Goal: Information Seeking & Learning: Learn about a topic

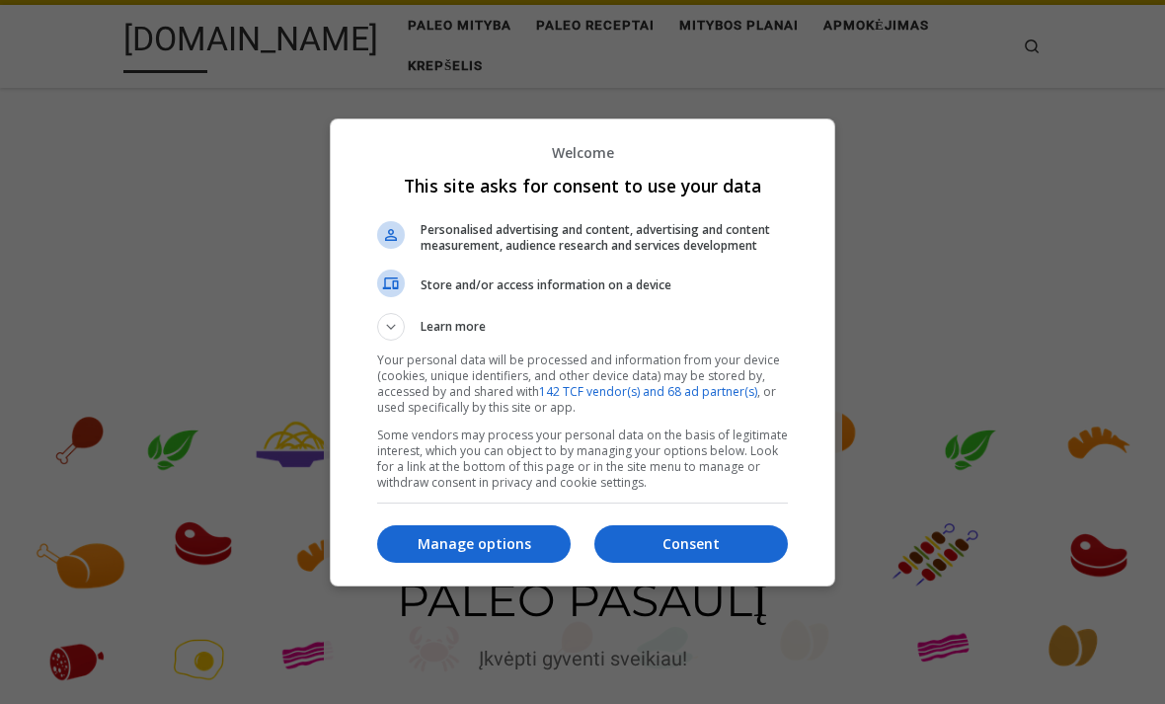
click at [467, 546] on p "Manage options" at bounding box center [474, 544] width 194 height 20
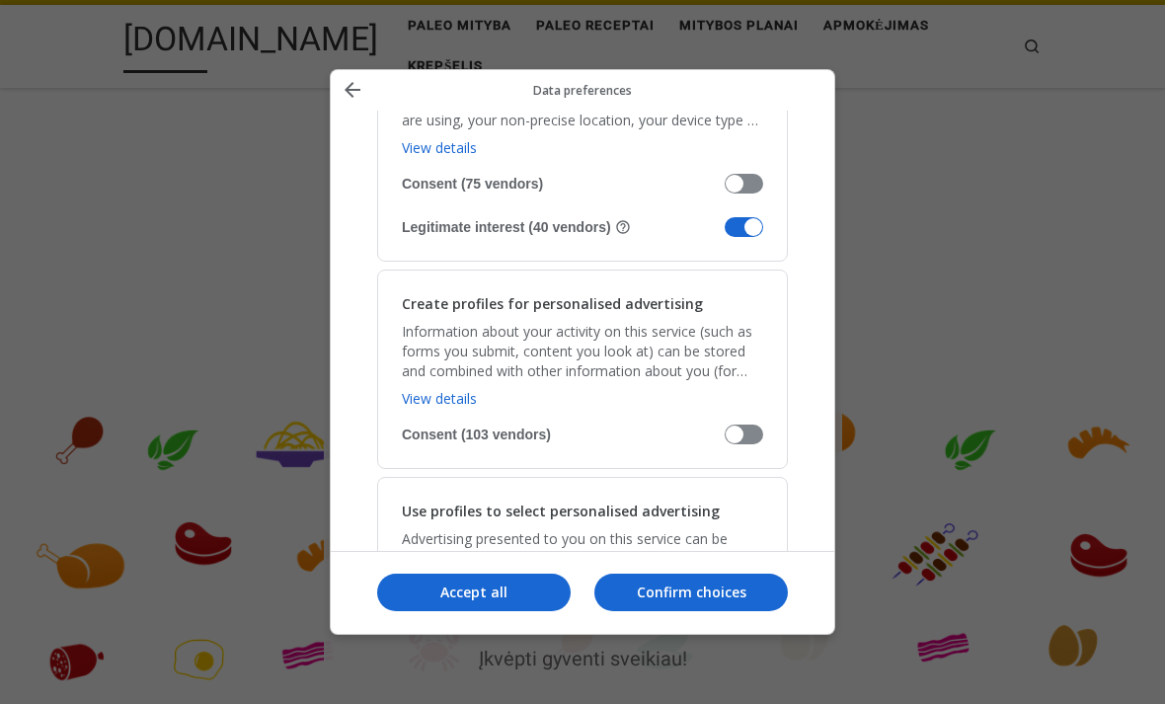
scroll to position [461, 0]
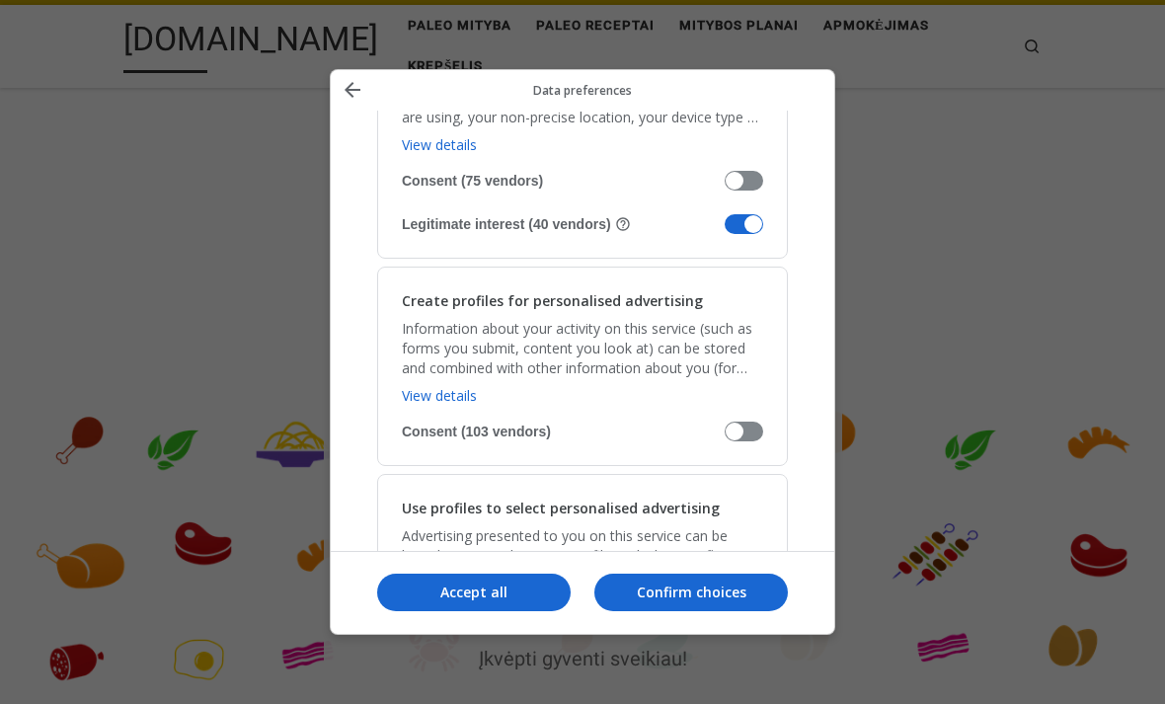
click at [732, 214] on span "Manage your data" at bounding box center [744, 224] width 39 height 20
click at [725, 228] on input "Legitimate interest (40 vendors)" at bounding box center [725, 228] width 0 height 0
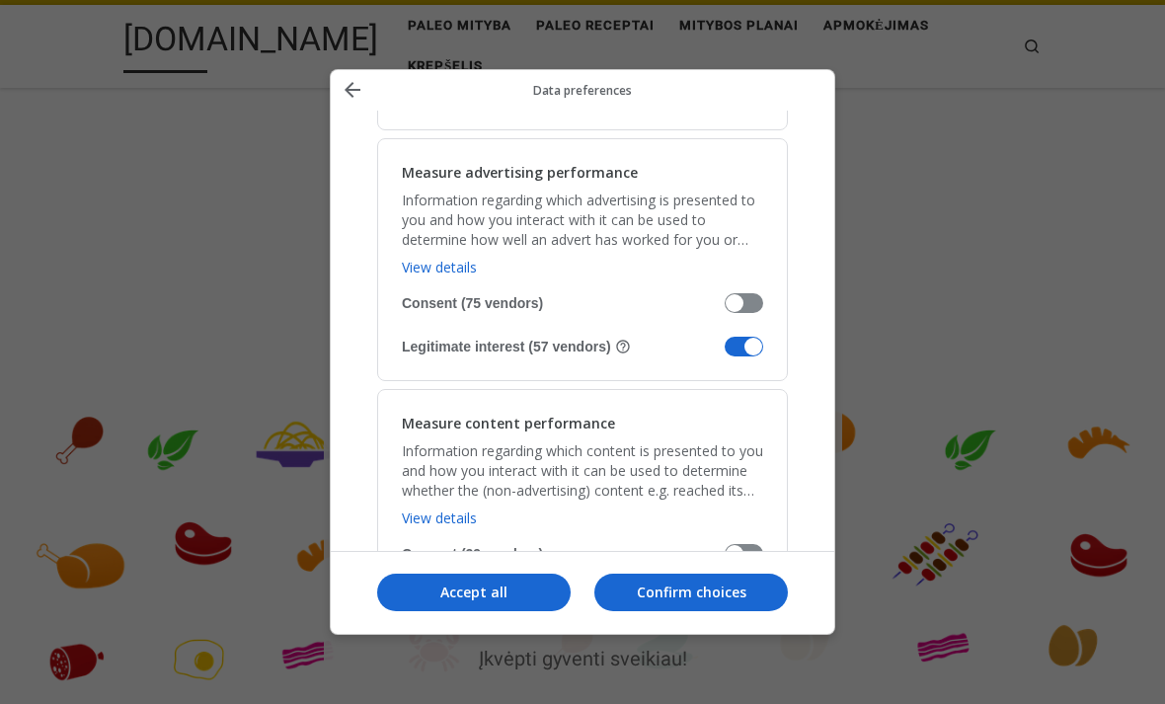
scroll to position [1422, 0]
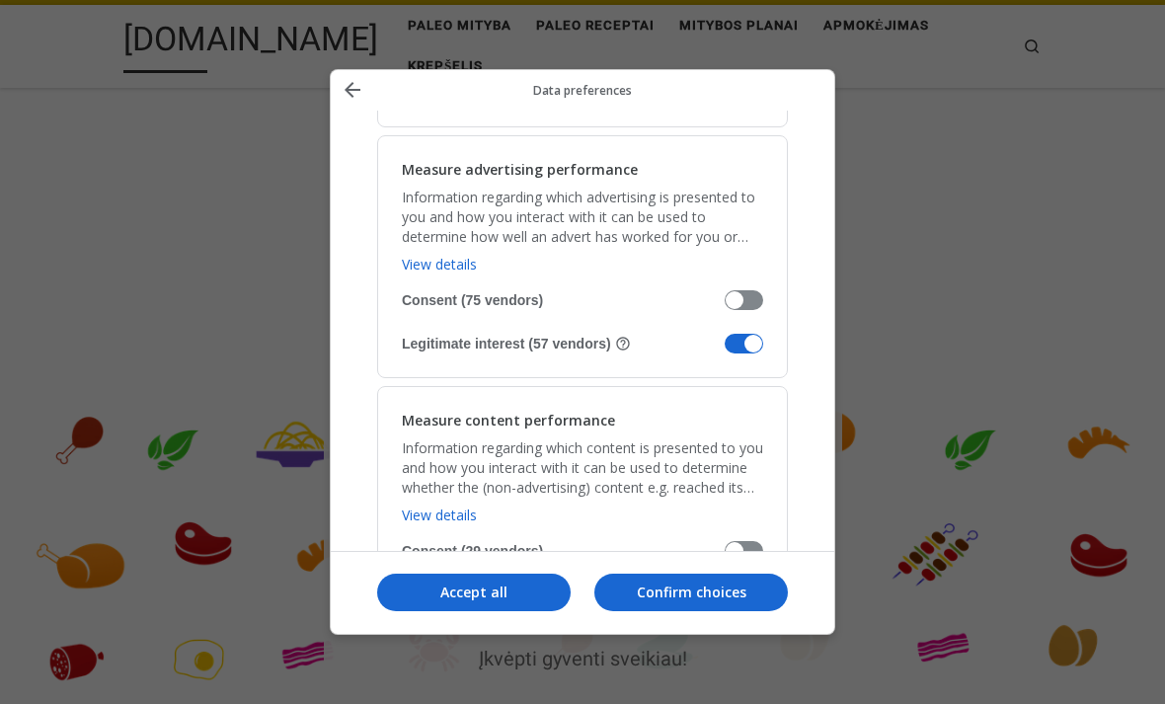
click at [750, 334] on span "Manage your data" at bounding box center [744, 344] width 39 height 20
click at [725, 348] on input "Legitimate interest (57 vendors)" at bounding box center [725, 348] width 0 height 0
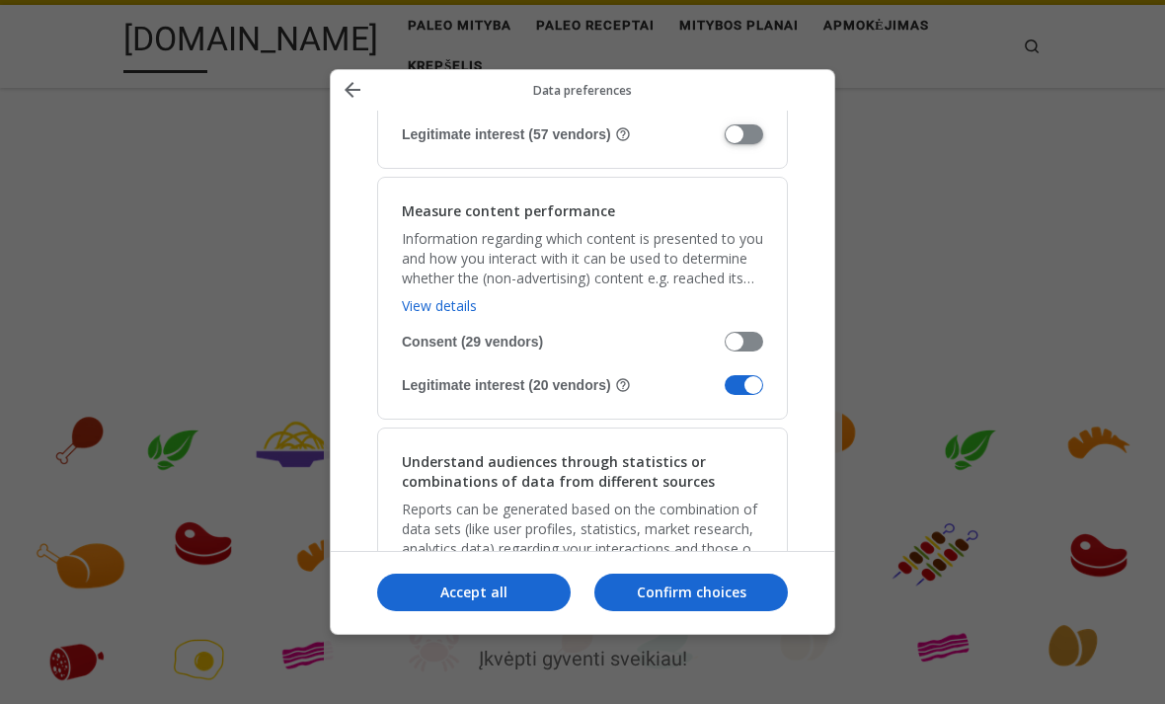
scroll to position [1634, 0]
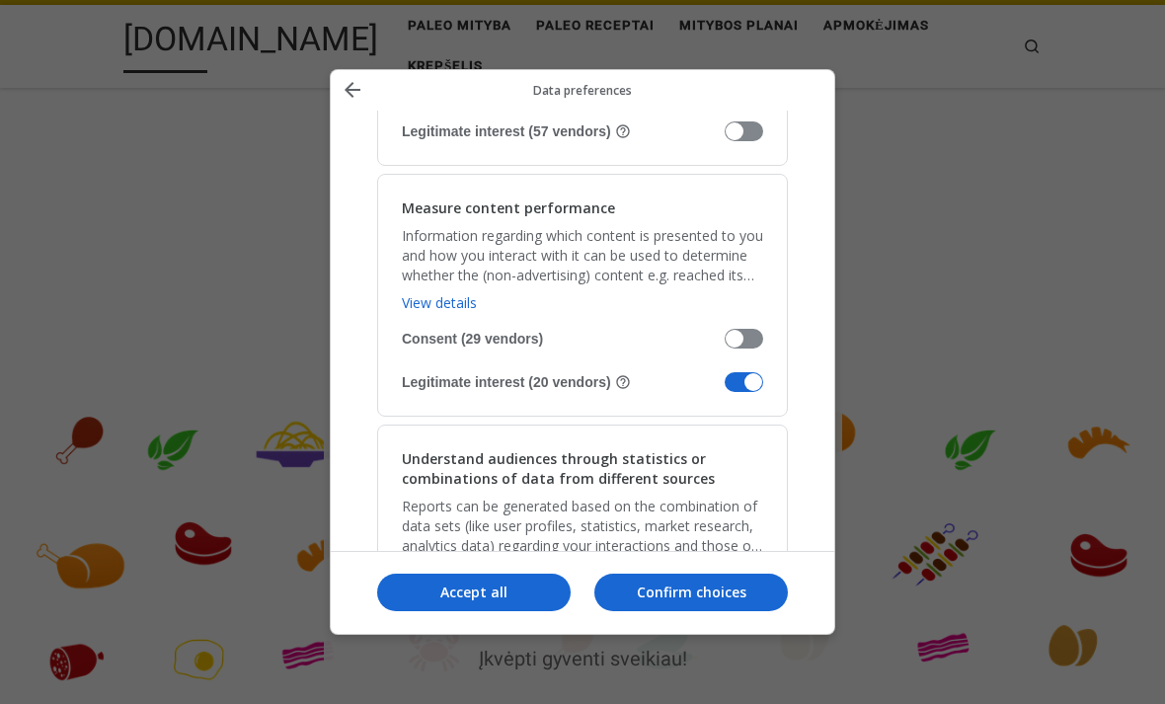
click at [731, 372] on span "Manage your data" at bounding box center [744, 382] width 39 height 20
click at [725, 386] on input "Legitimate interest (20 vendors)" at bounding box center [725, 386] width 0 height 0
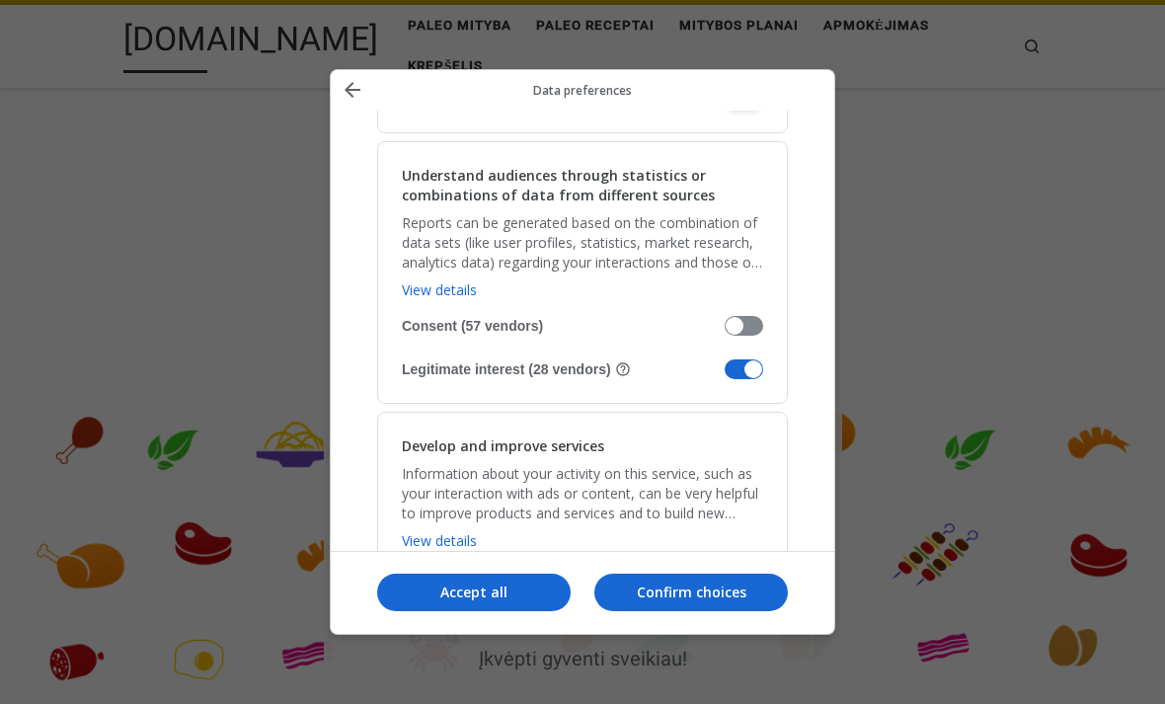
scroll to position [1928, 0]
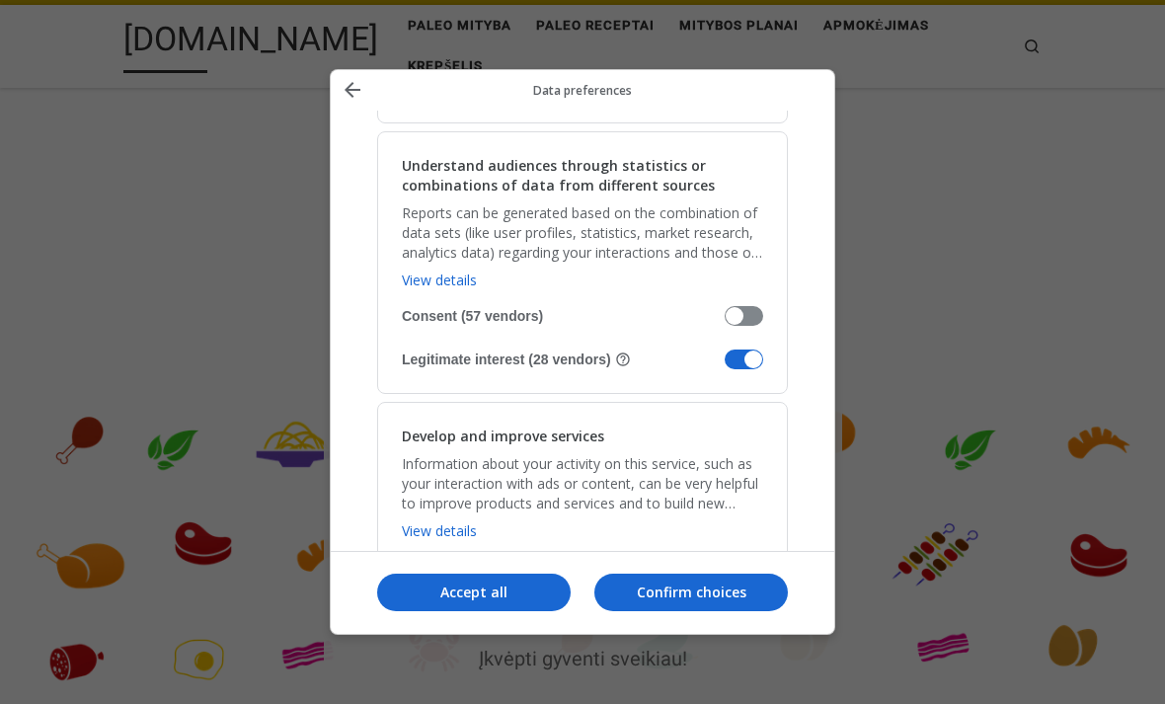
click at [729, 350] on span "Manage your data" at bounding box center [744, 360] width 39 height 20
click at [725, 363] on input "Legitimate interest (28 vendors)" at bounding box center [725, 363] width 0 height 0
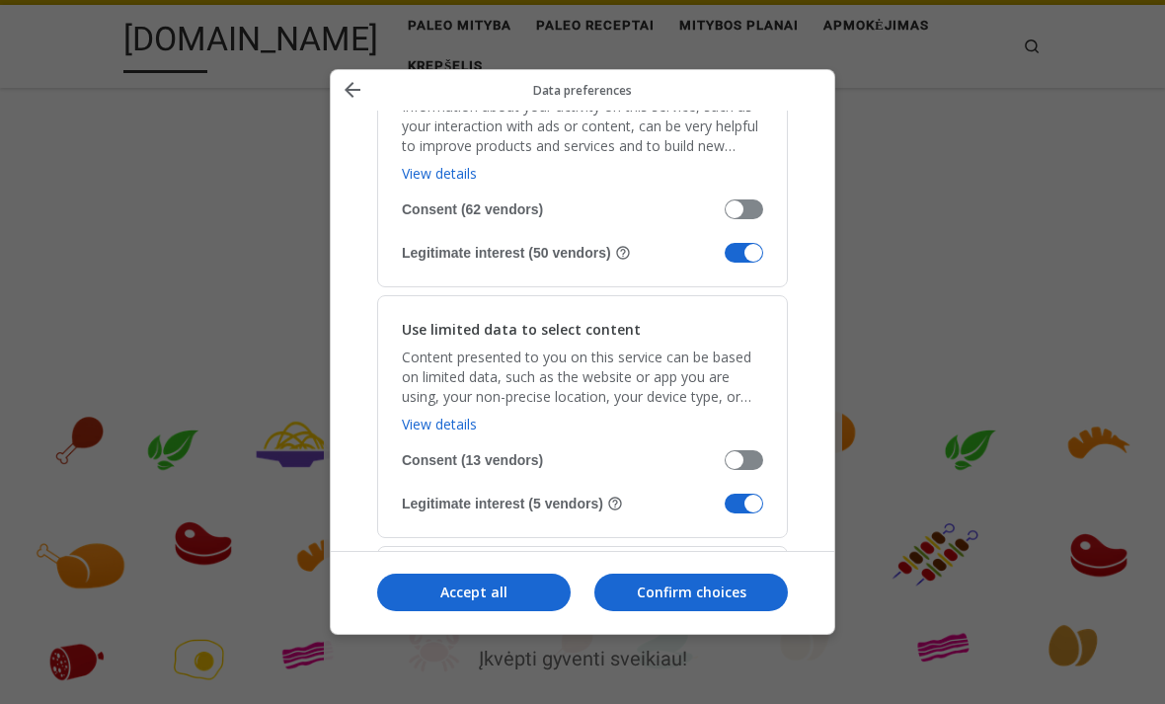
scroll to position [2294, 0]
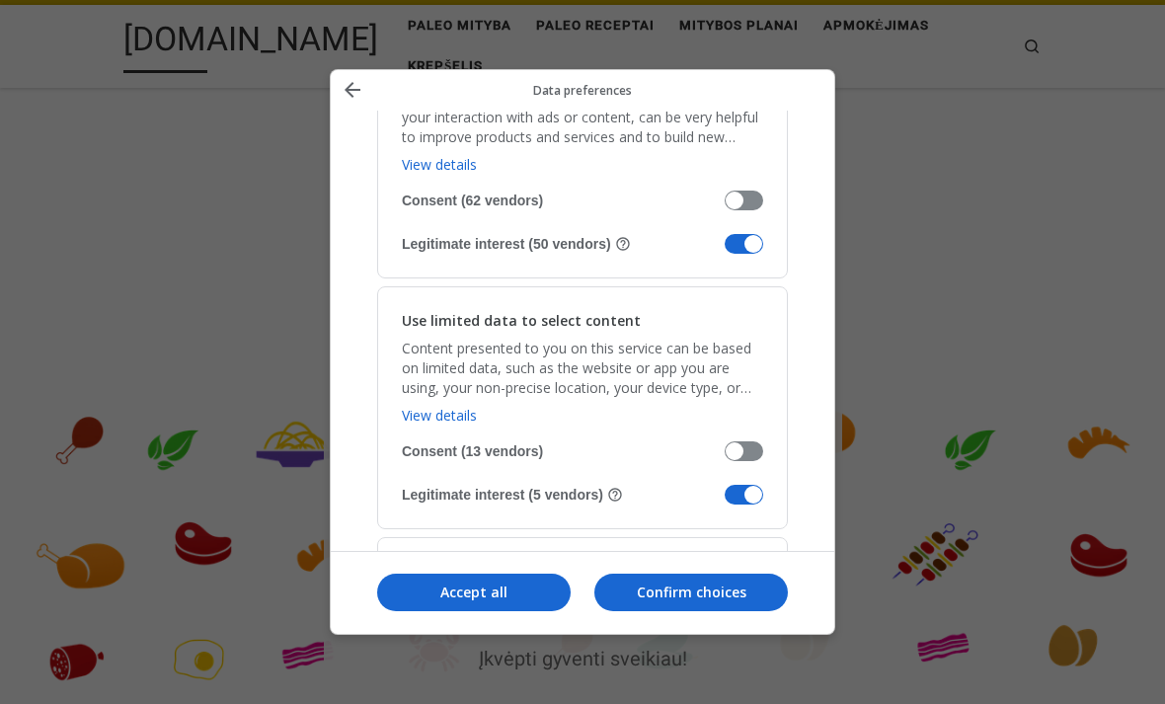
click at [740, 234] on span "Manage your data" at bounding box center [744, 244] width 39 height 20
click at [725, 248] on input "Legitimate interest (50 vendors)" at bounding box center [725, 248] width 0 height 0
click at [726, 485] on span "Manage your data" at bounding box center [744, 495] width 39 height 20
click at [725, 499] on input "Legitimate interest (5 vendors)" at bounding box center [725, 499] width 0 height 0
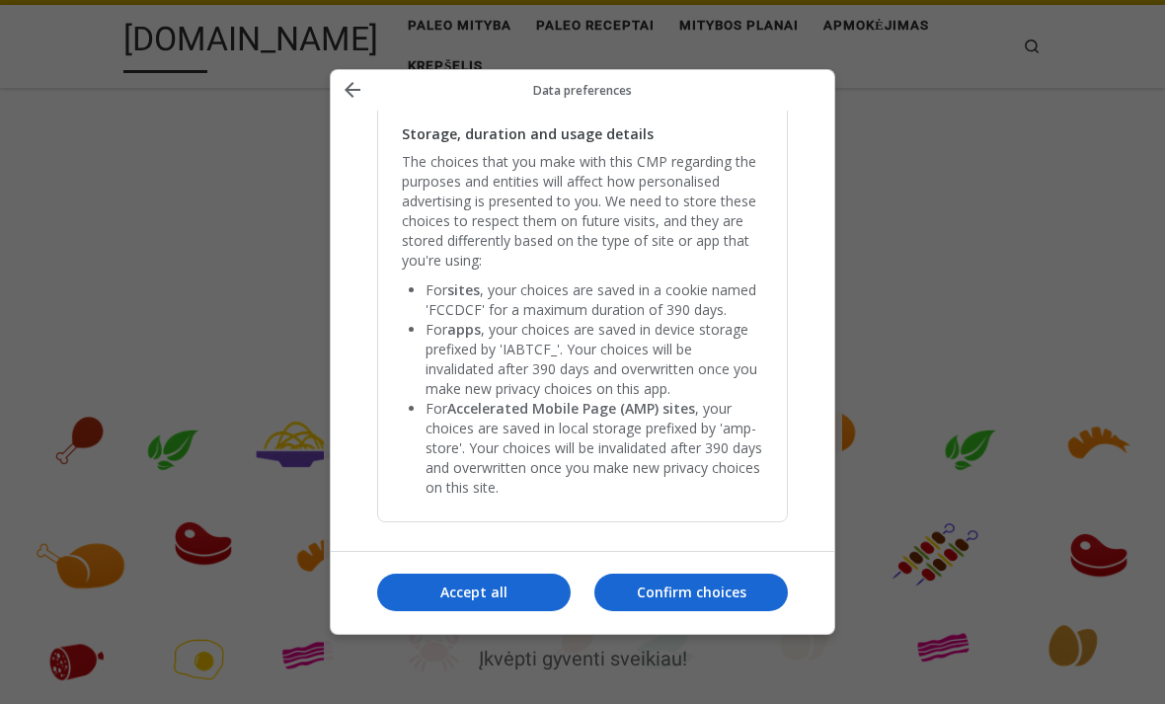
scroll to position [4131, 0]
click at [682, 602] on p "Confirm choices" at bounding box center [691, 593] width 194 height 20
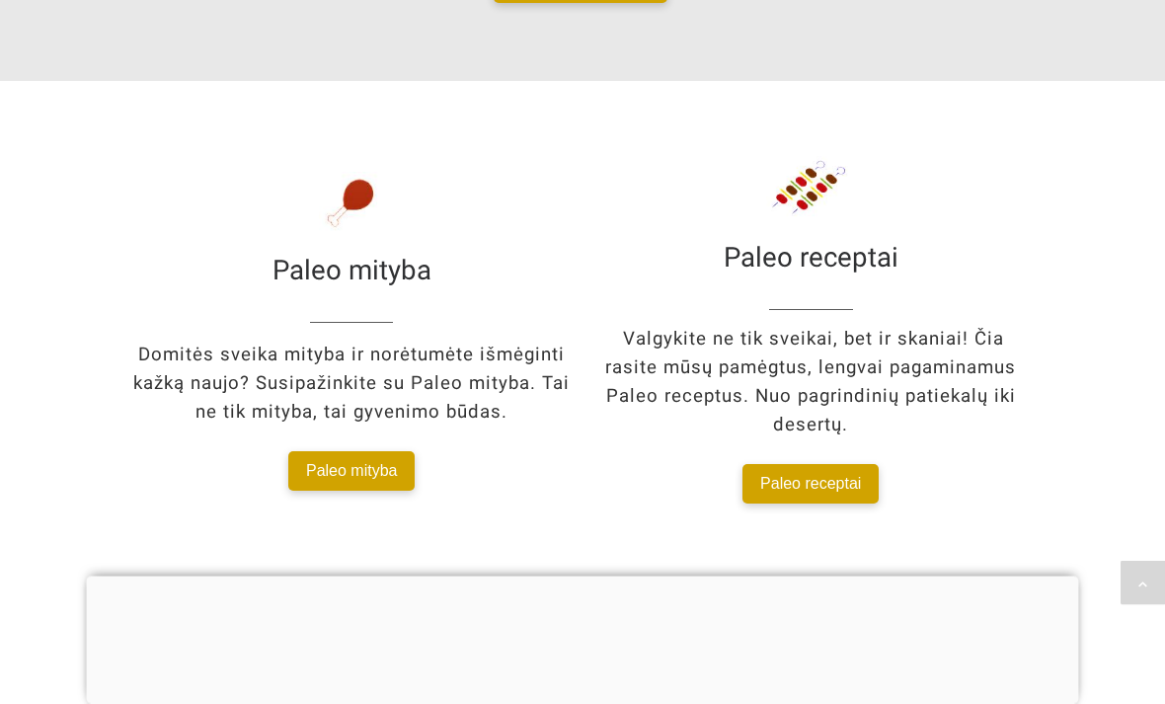
scroll to position [2232, 0]
click at [327, 461] on span "Paleo mityba" at bounding box center [352, 471] width 92 height 20
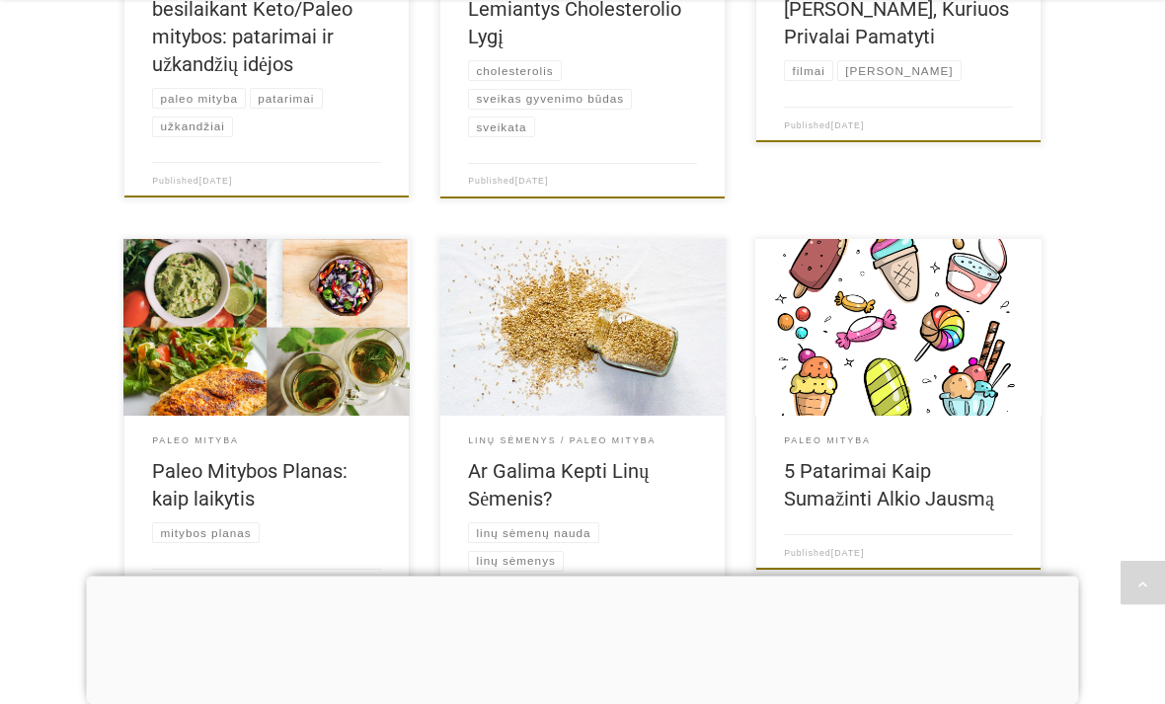
scroll to position [1732, 0]
click at [216, 480] on link "Paleo Mitybos Planas: kaip laikytis" at bounding box center [250, 484] width 196 height 51
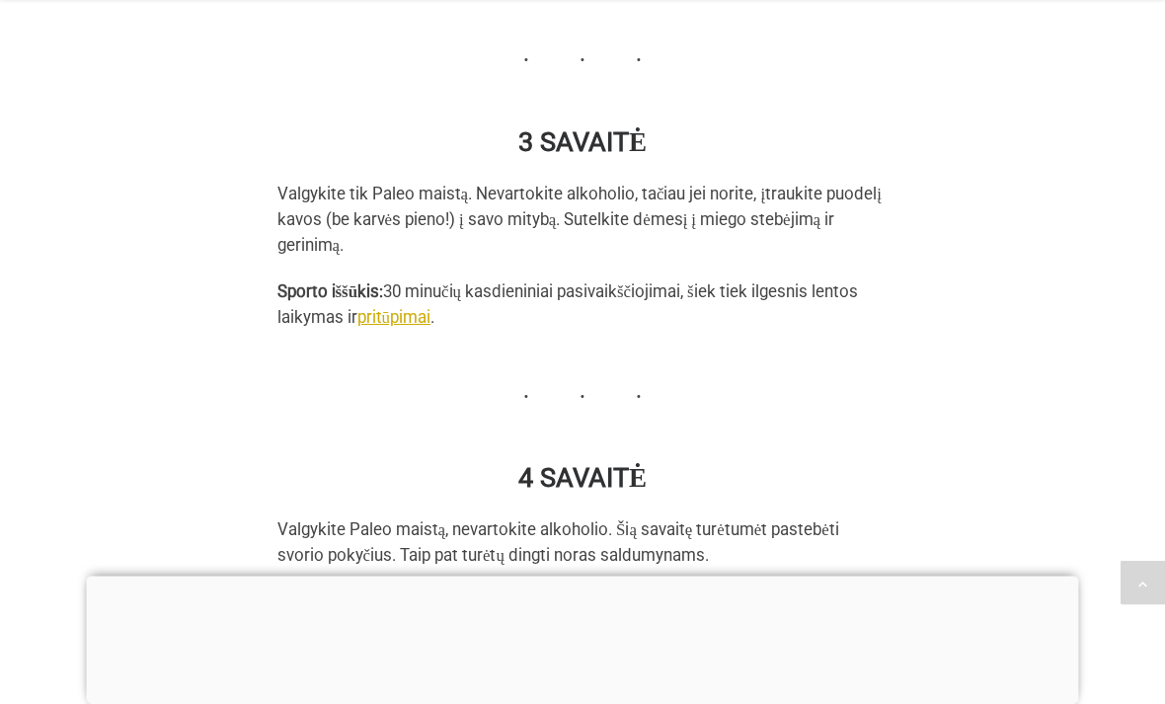
scroll to position [4185, 0]
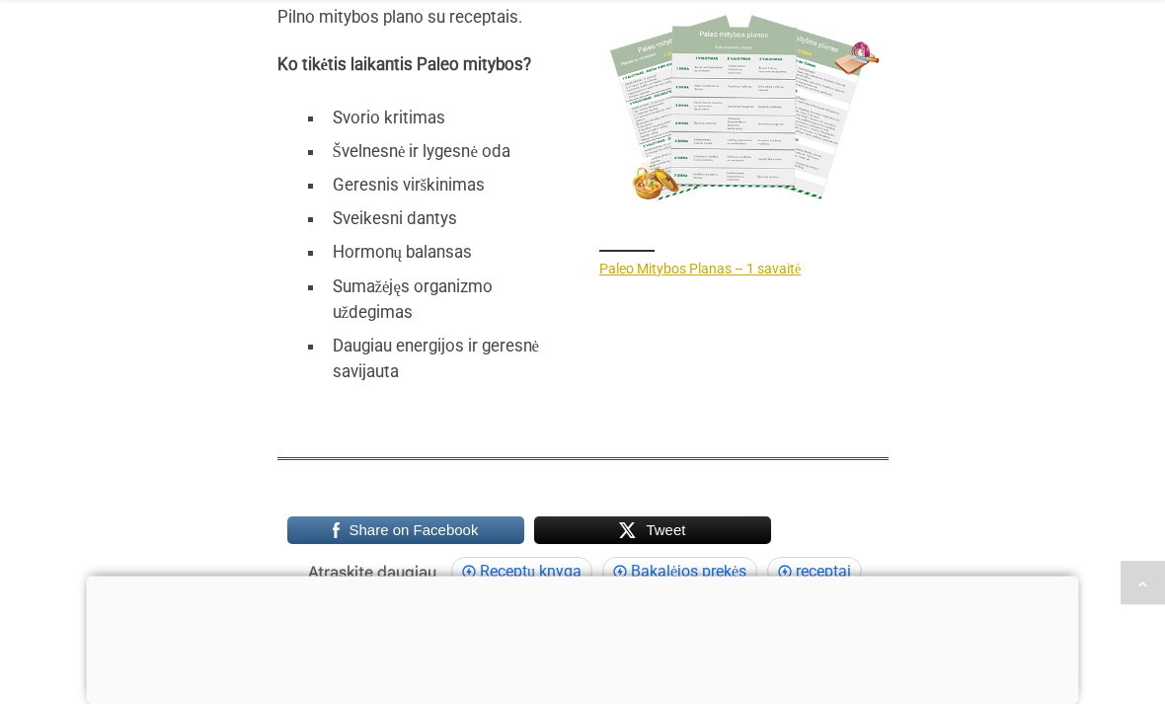
scroll to position [6265, 0]
click at [693, 276] on link "Paleo Mitybos Planas – 1 savaitė" at bounding box center [699, 268] width 201 height 16
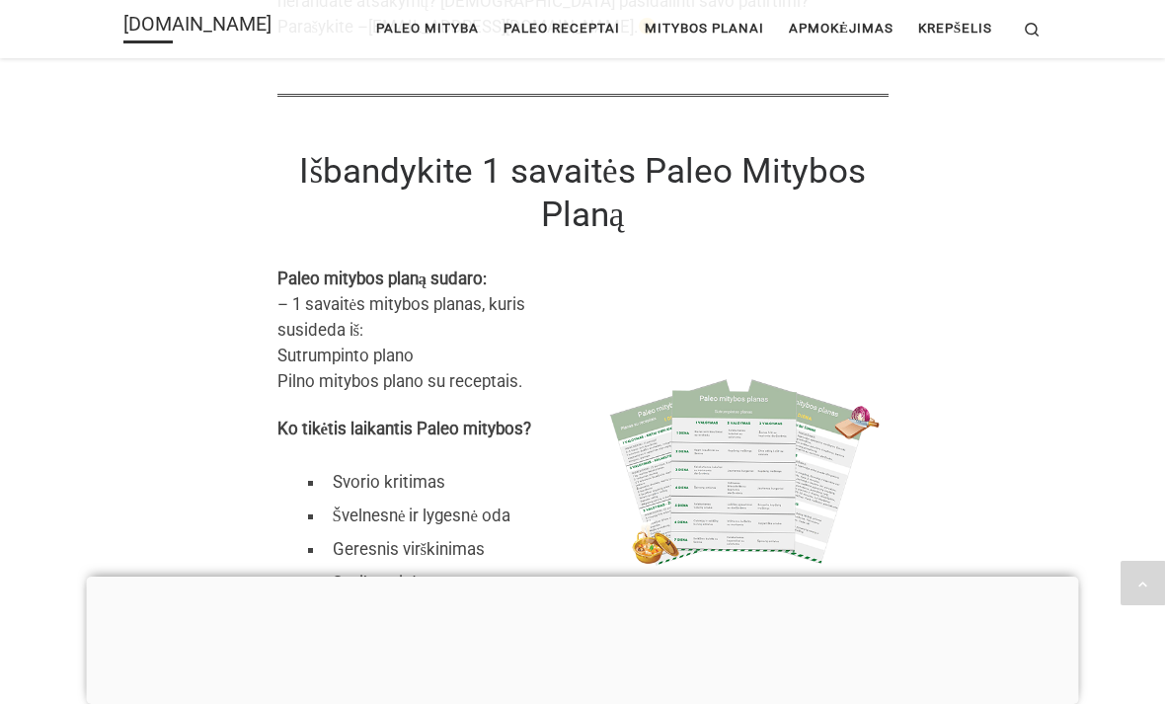
scroll to position [5897, 0]
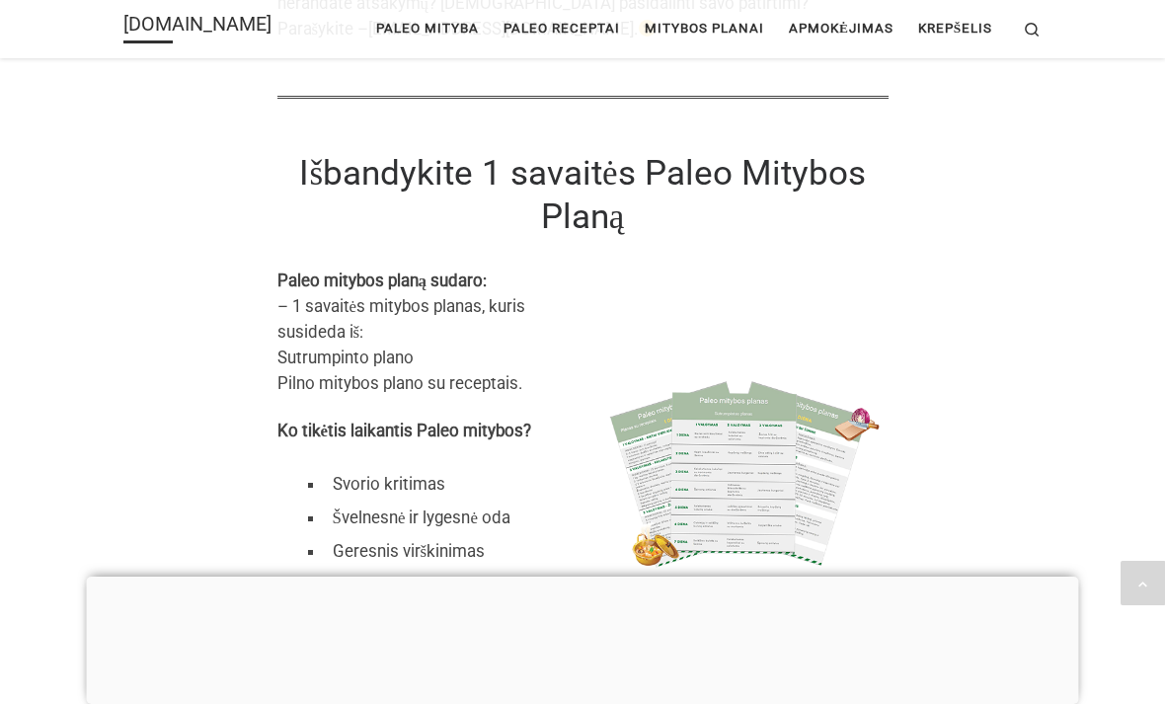
click at [564, 33] on span "Paleo receptai" at bounding box center [562, 27] width 117 height 36
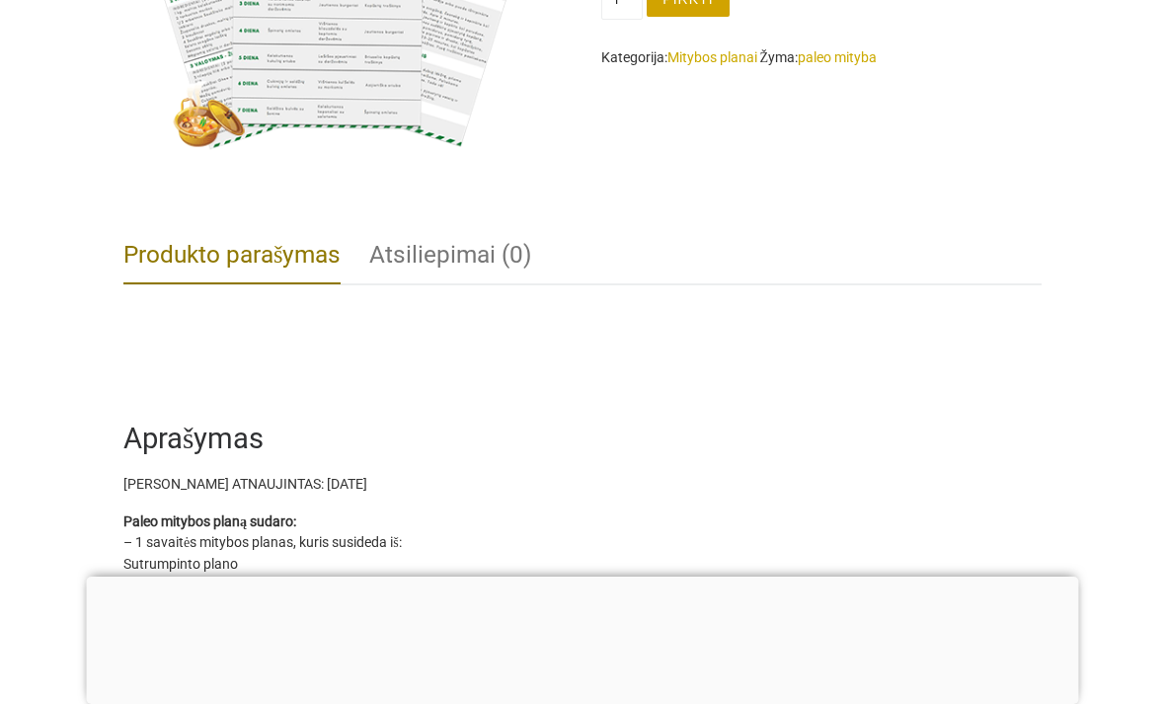
scroll to position [662, 0]
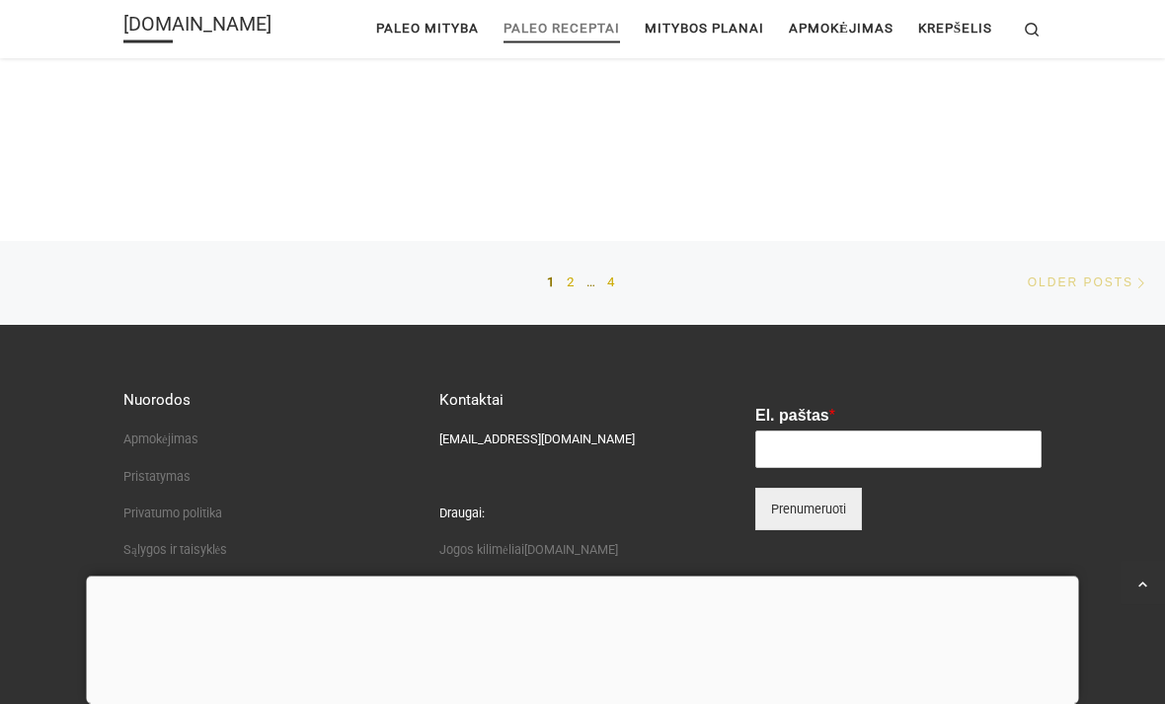
scroll to position [3165, 0]
click at [569, 268] on link "2" at bounding box center [572, 282] width 10 height 49
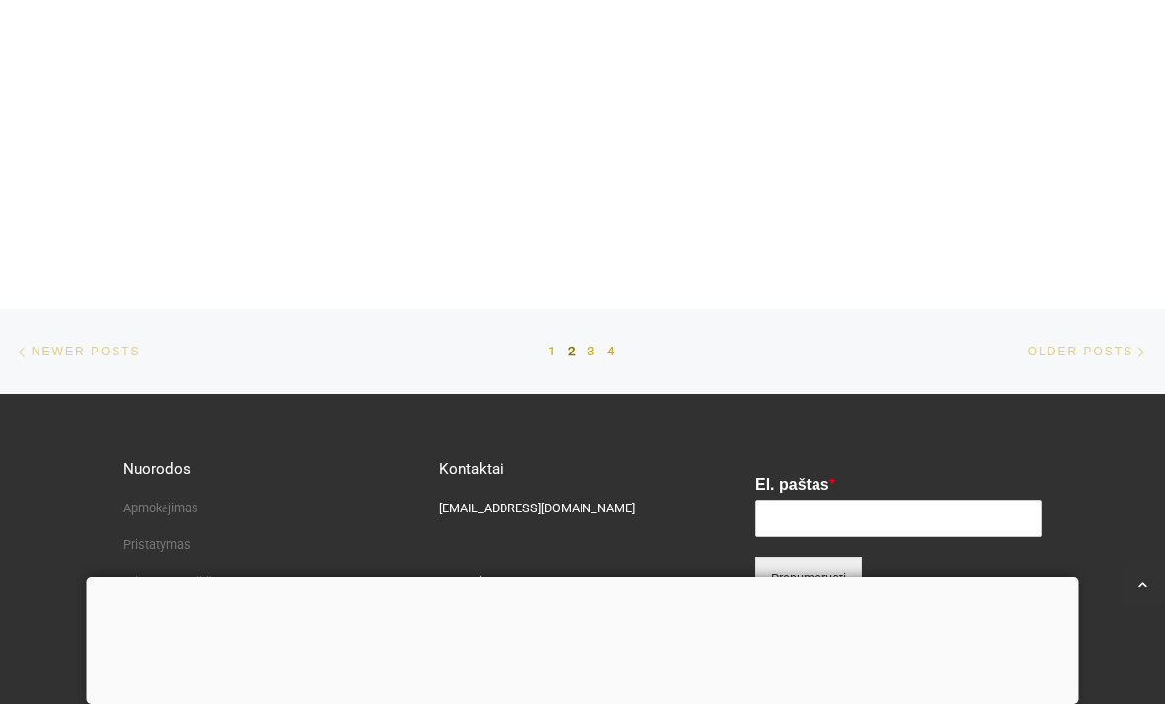
scroll to position [3175, 0]
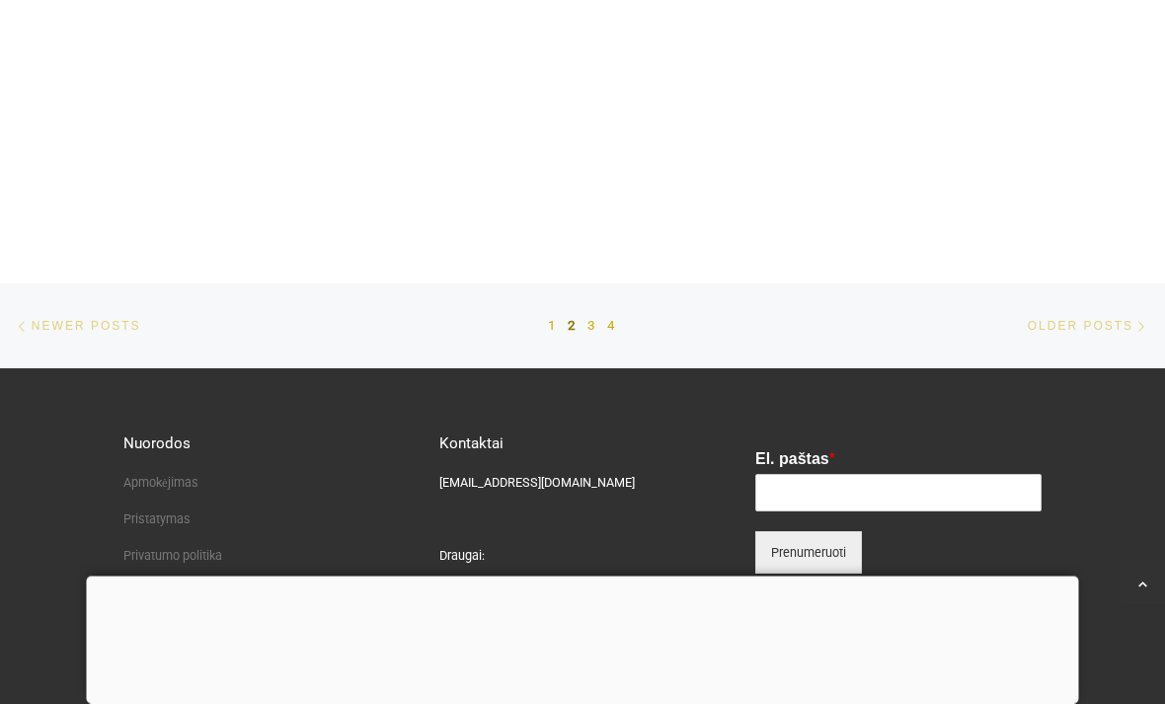
click at [594, 311] on link "3" at bounding box center [593, 326] width 10 height 49
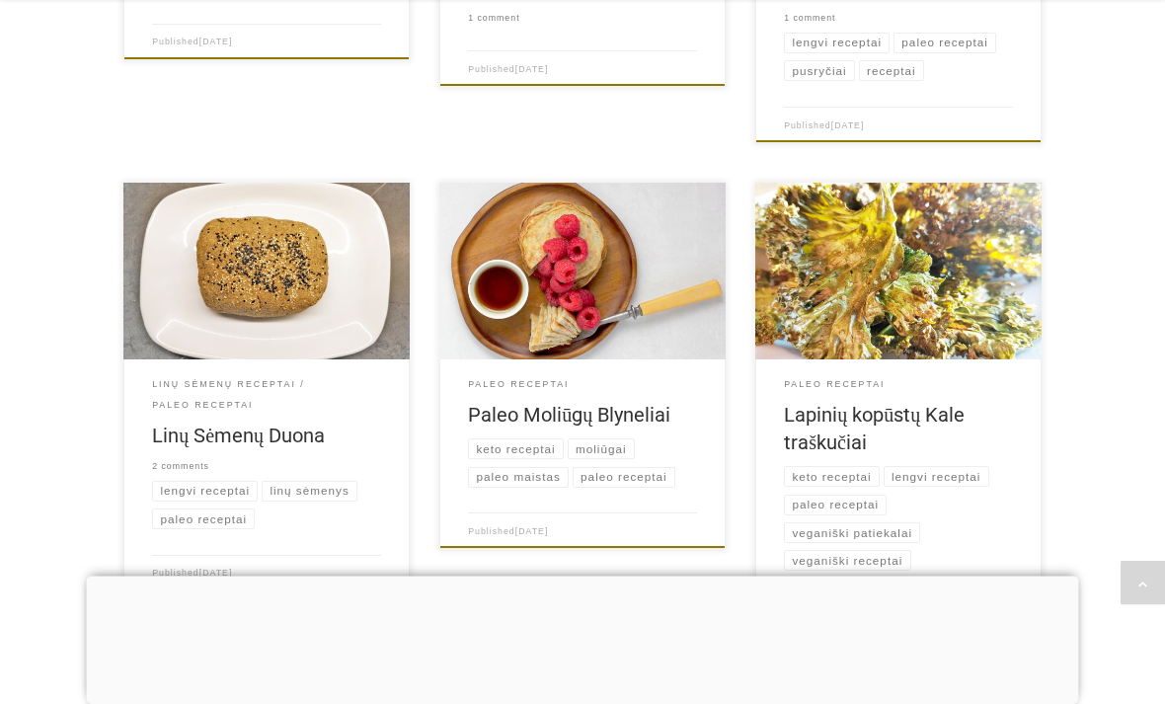
scroll to position [1294, 0]
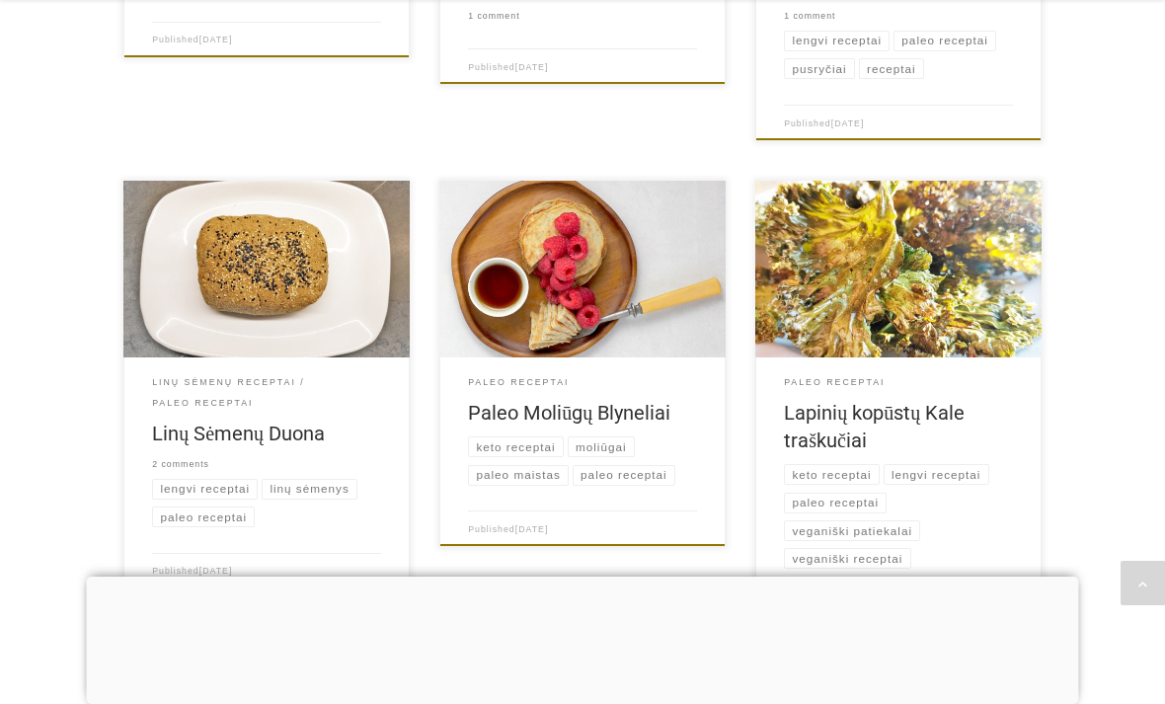
click at [606, 413] on link "Paleo Moliūgų Blyneliai" at bounding box center [569, 413] width 202 height 24
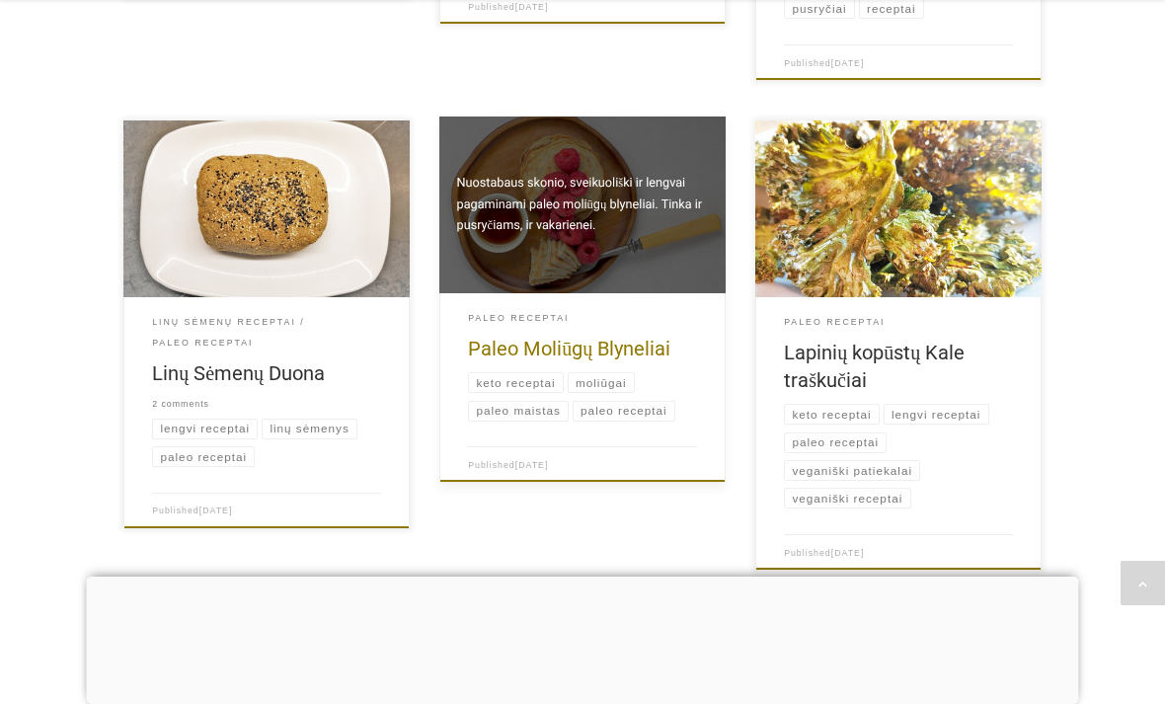
scroll to position [1357, 0]
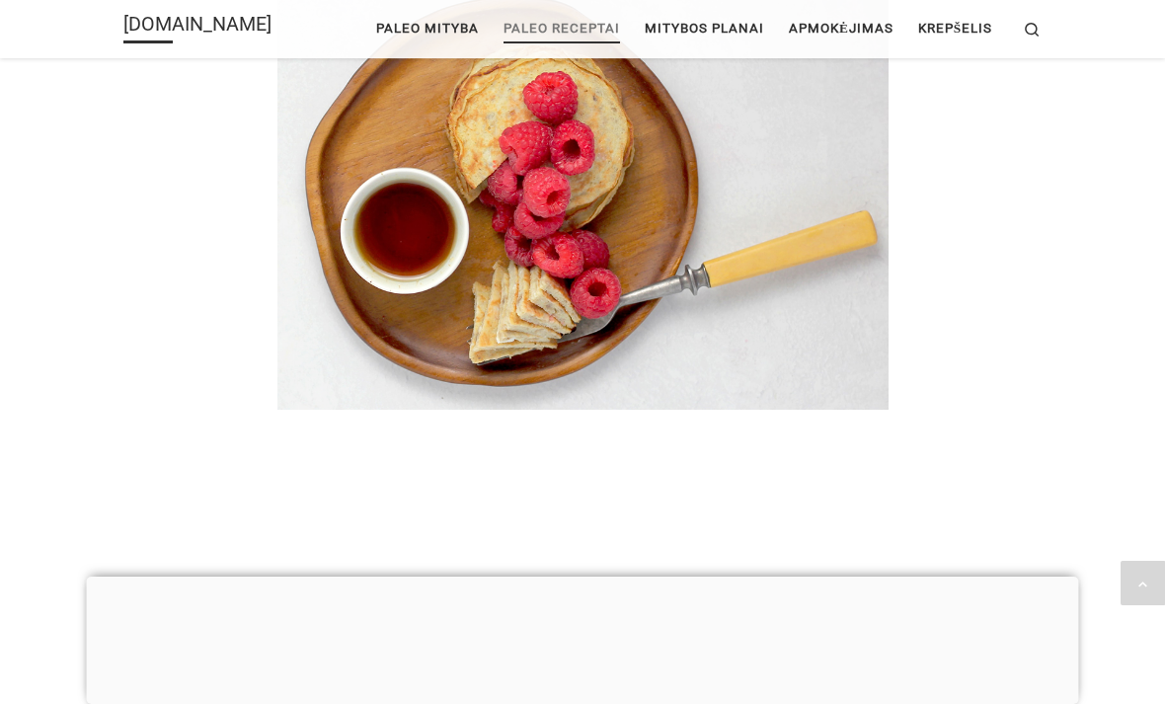
scroll to position [697, 0]
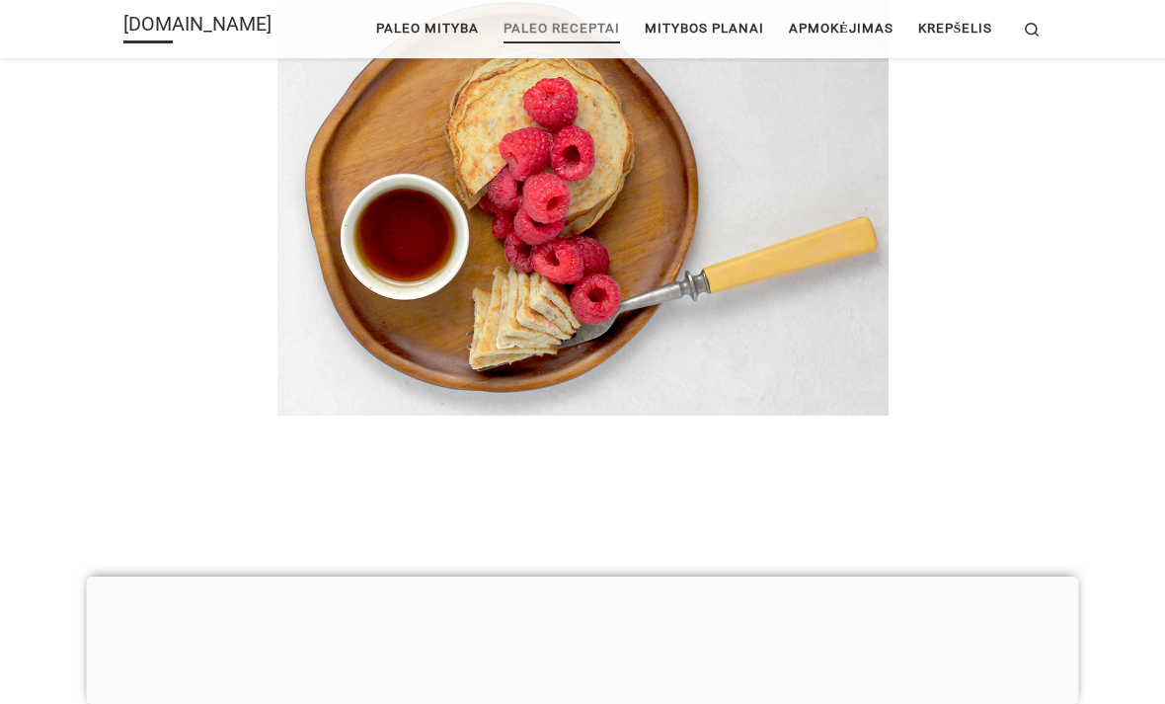
click at [410, 31] on span "Paleo mityba" at bounding box center [427, 27] width 103 height 36
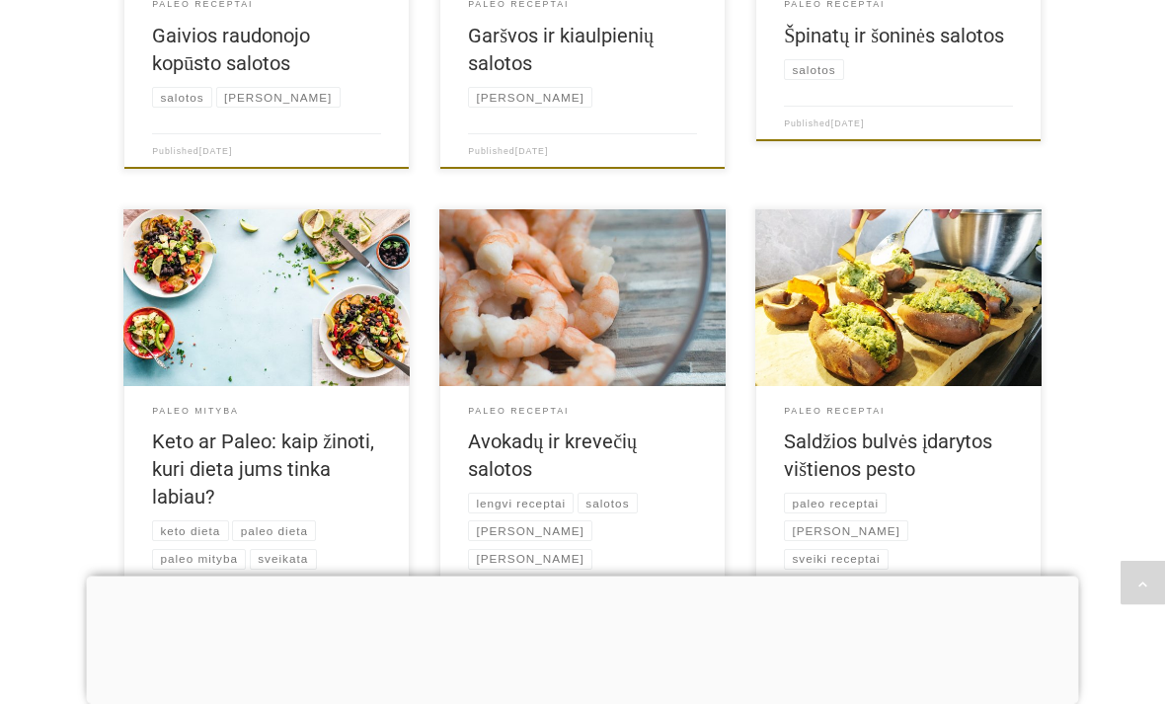
scroll to position [1217, 0]
click at [894, 448] on link "Saldžios bulvės įdarytos vištienos pesto" at bounding box center [888, 455] width 208 height 51
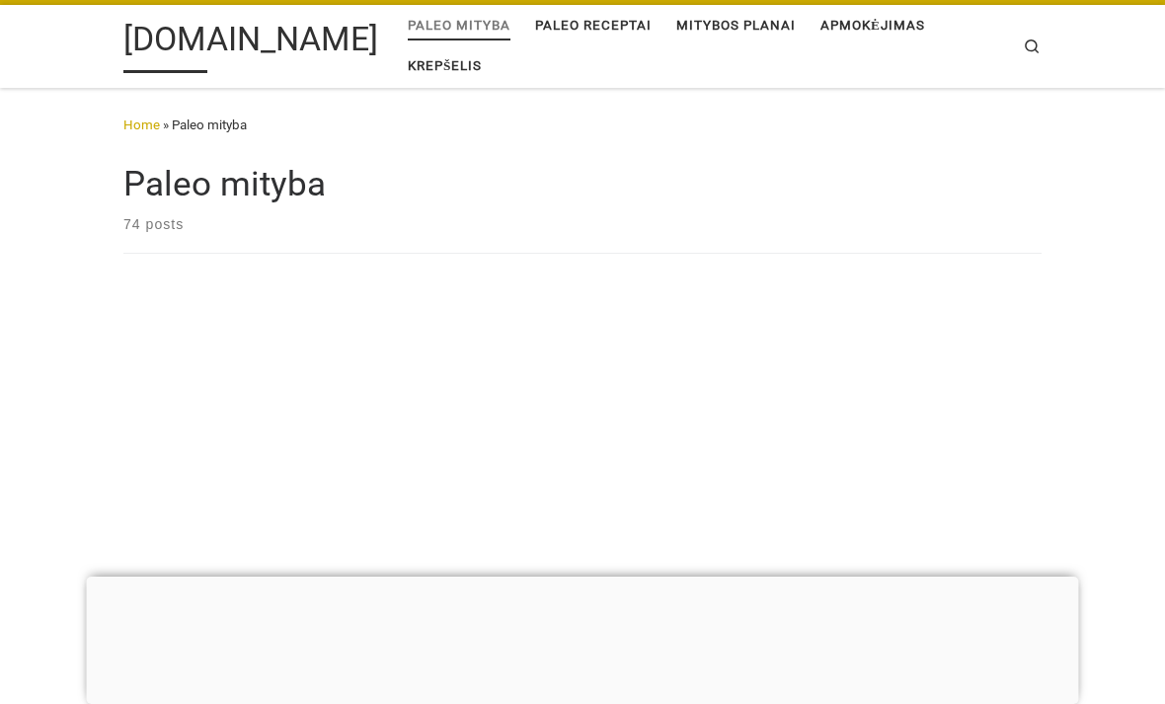
scroll to position [1280, 0]
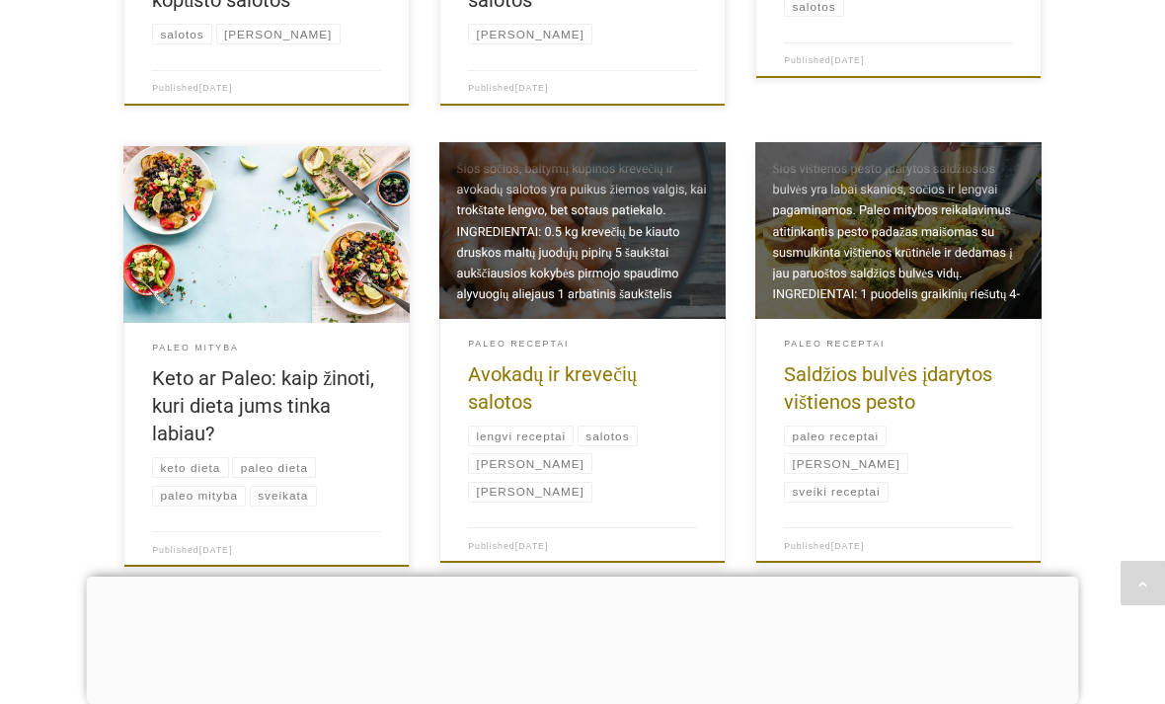
click at [517, 383] on h2 "Avokadų ir krevečių salotos" at bounding box center [582, 387] width 229 height 55
click at [547, 251] on link at bounding box center [582, 230] width 286 height 177
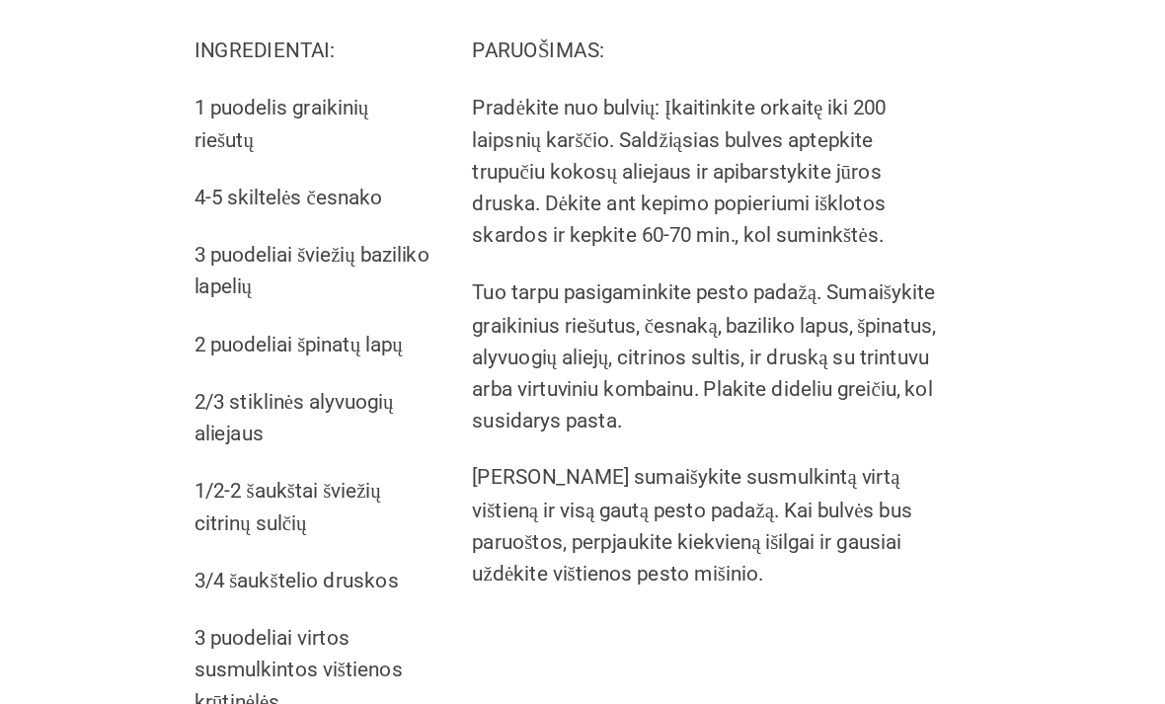
scroll to position [1216, 0]
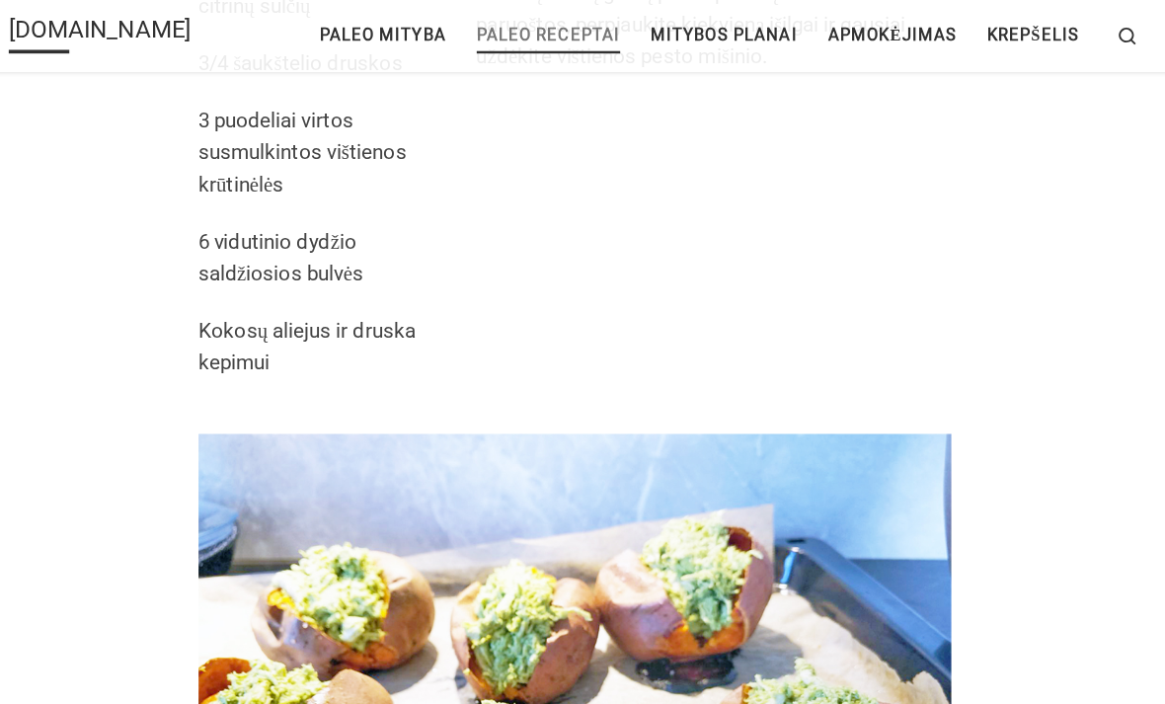
scroll to position [1713, 0]
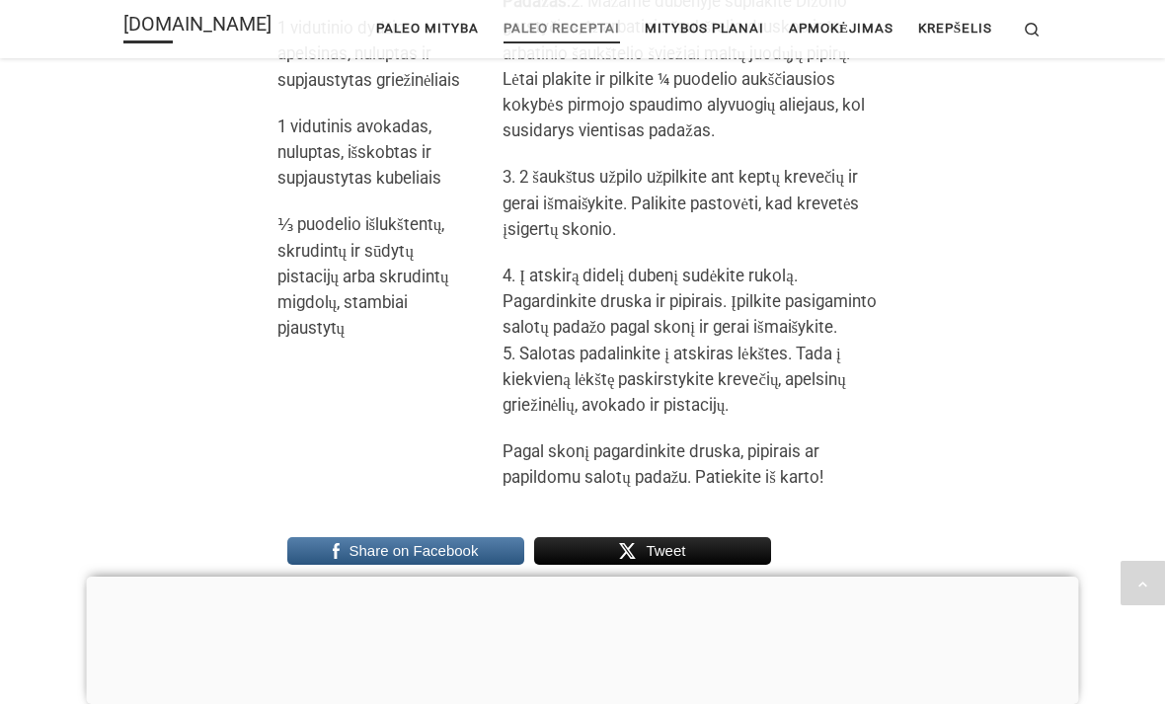
scroll to position [2116, 0]
